Goal: Register for event/course

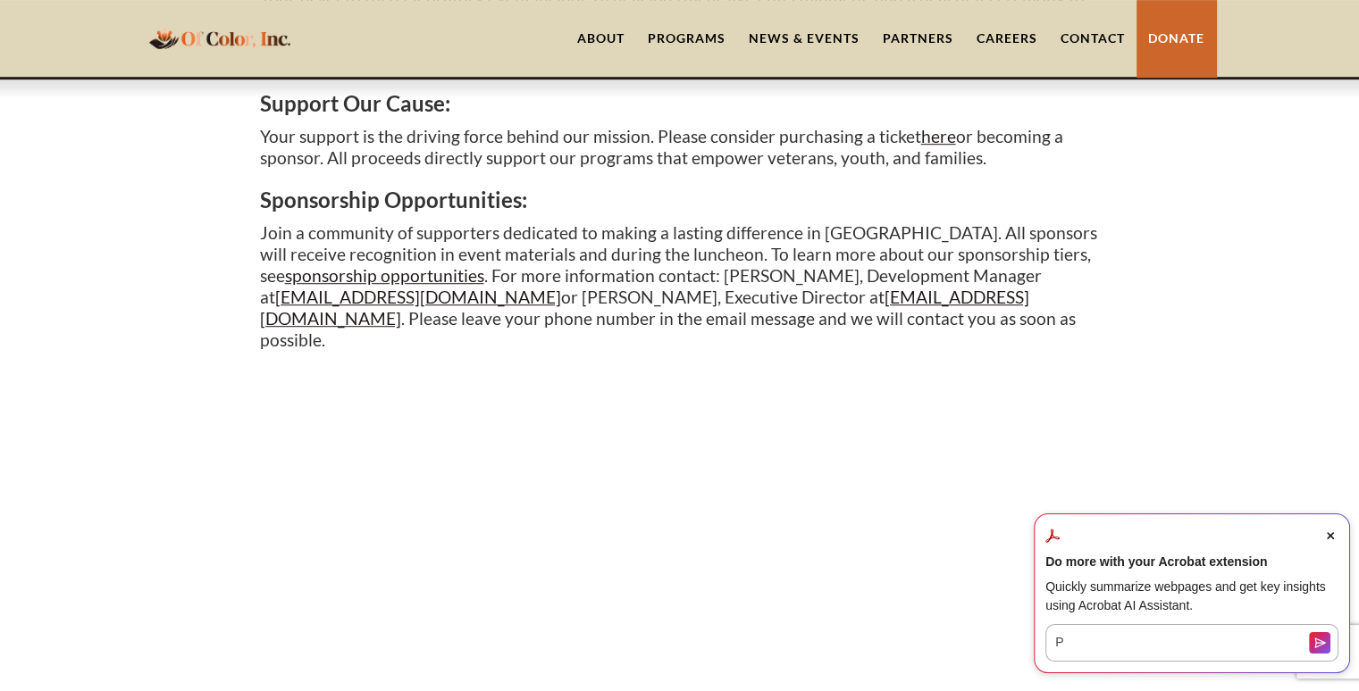
scroll to position [1127, 0]
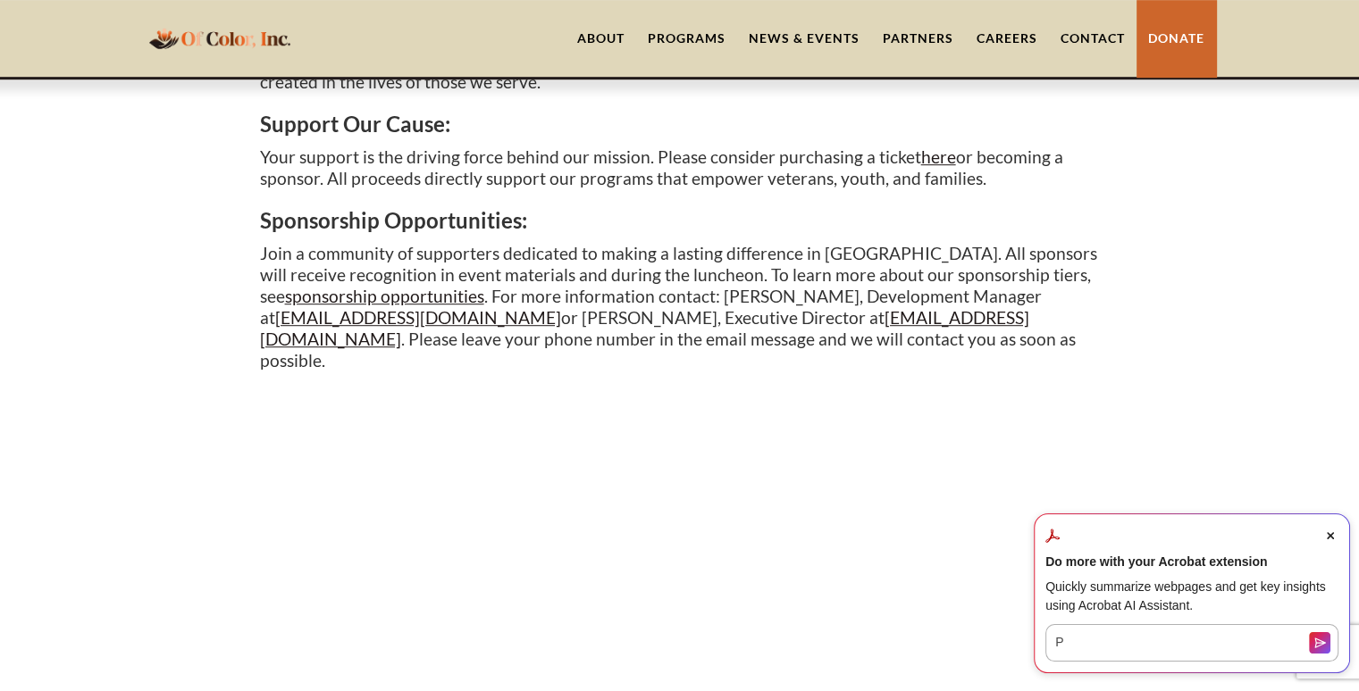
click at [1329, 524] on div "Do more with your Acrobat extension Quickly summarize webpages and get key insi…" at bounding box center [1192, 594] width 316 height 160
click at [1328, 533] on icon "Close Acrobat AI Assistant Dialog" at bounding box center [1330, 535] width 7 height 7
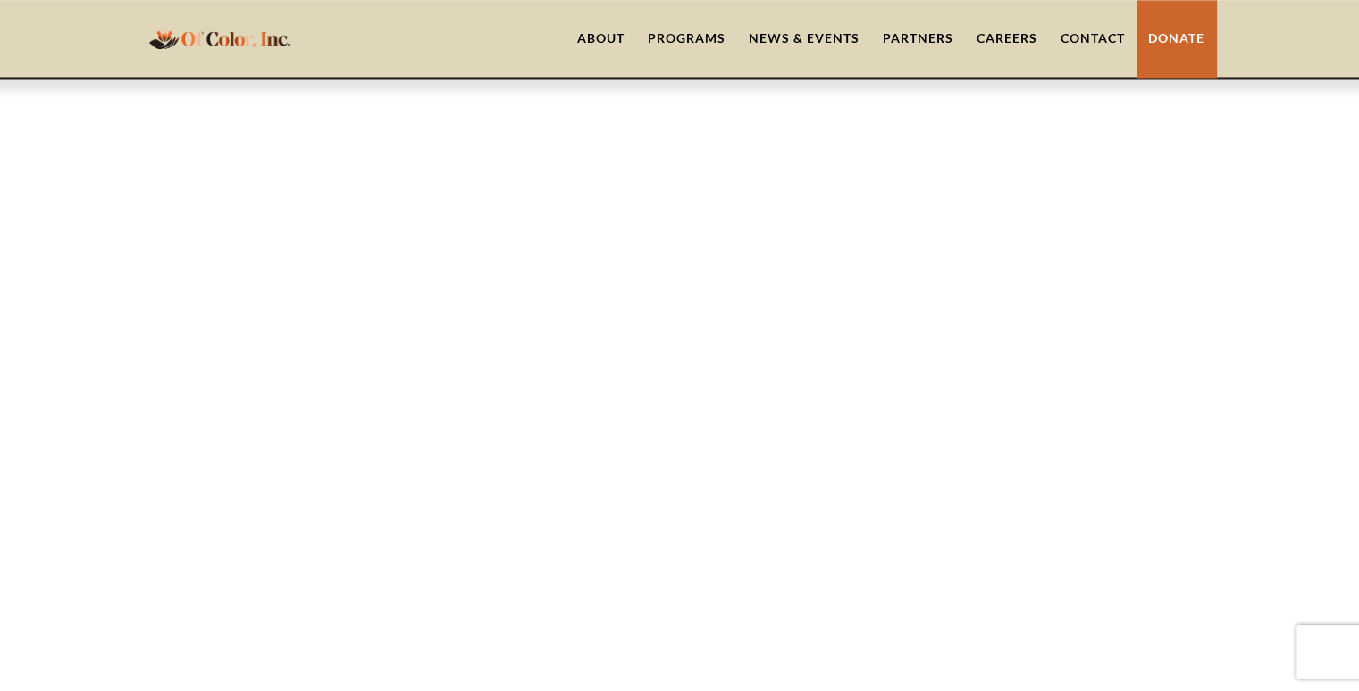
scroll to position [1485, 0]
